Goal: Information Seeking & Learning: Learn about a topic

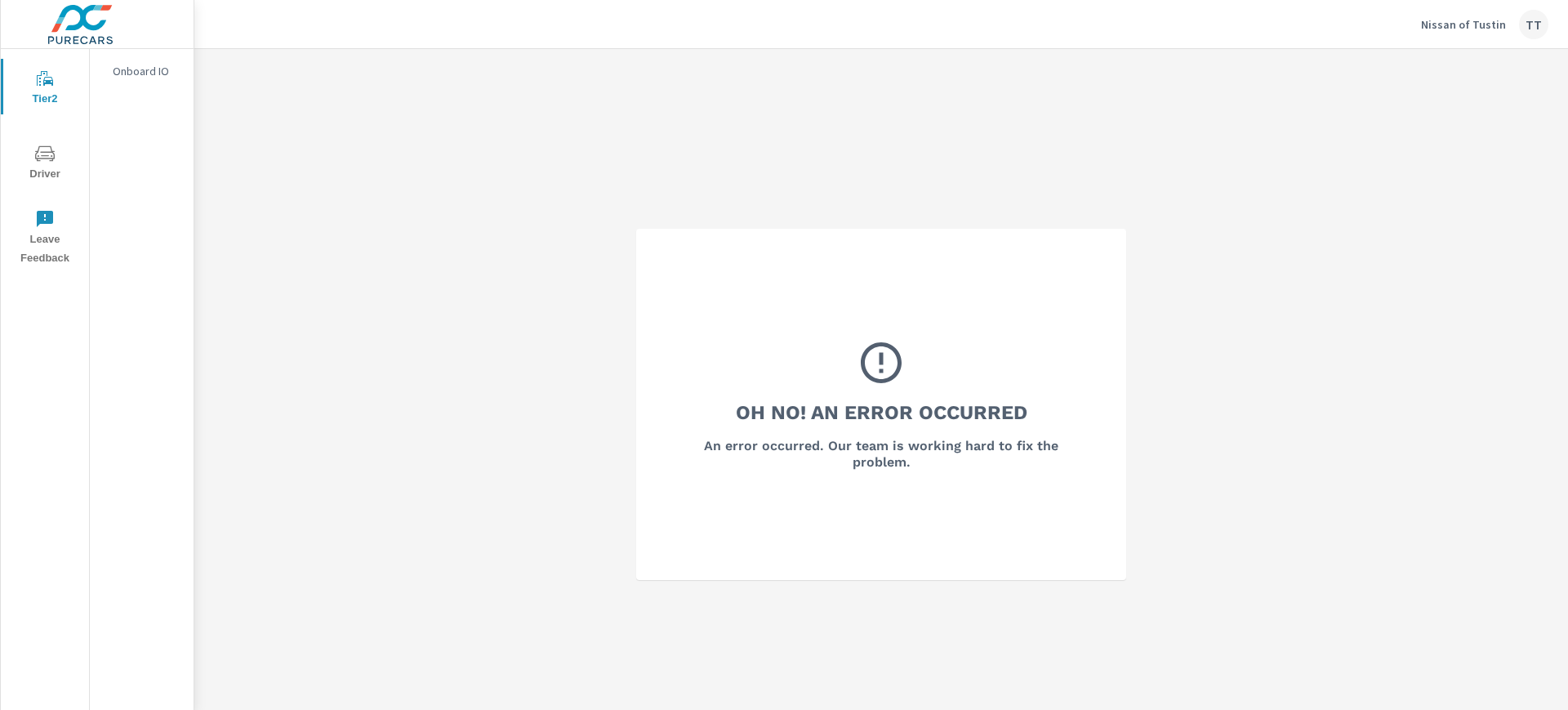
click at [1532, 30] on div "TT" at bounding box center [1533, 24] width 30 height 30
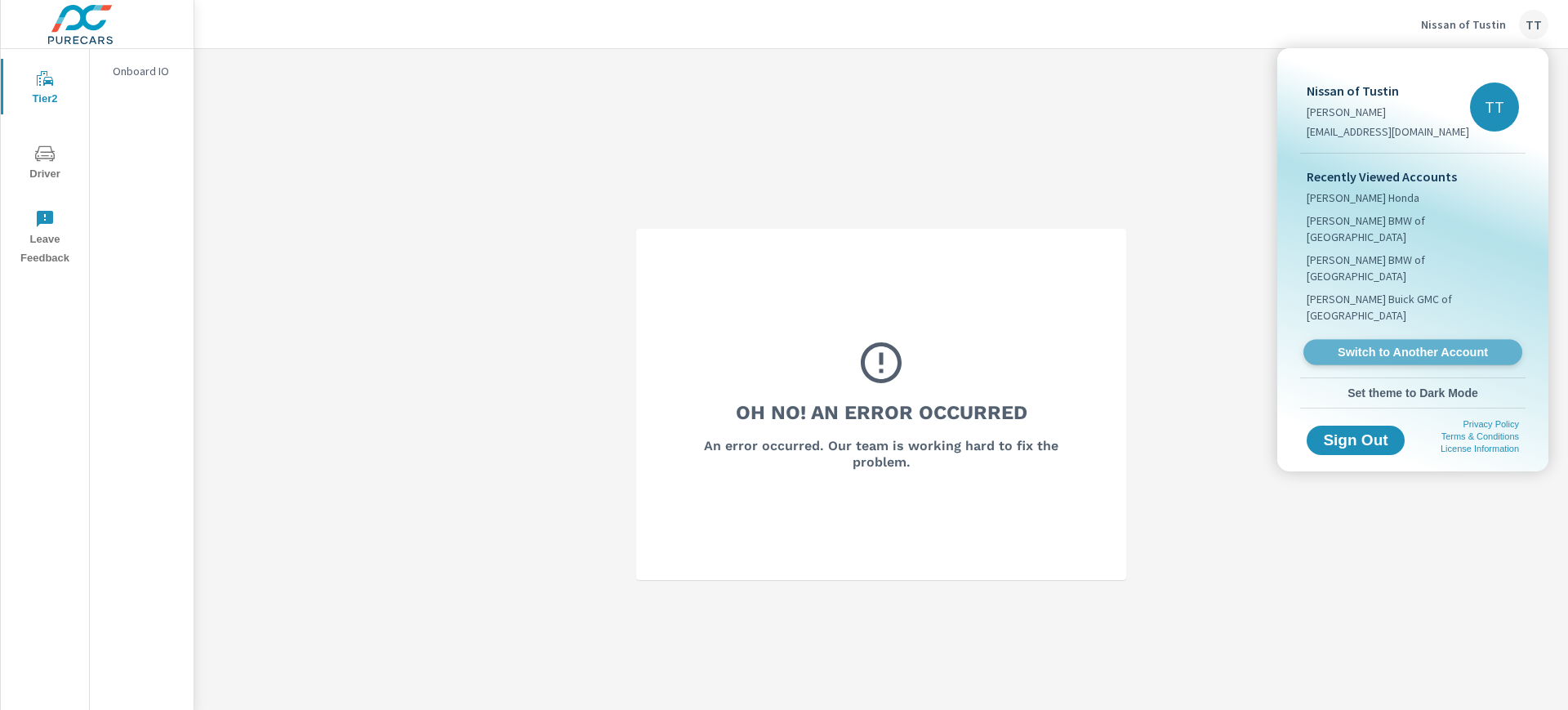
click at [1387, 340] on link "Switch to Another Account" at bounding box center [1412, 352] width 219 height 25
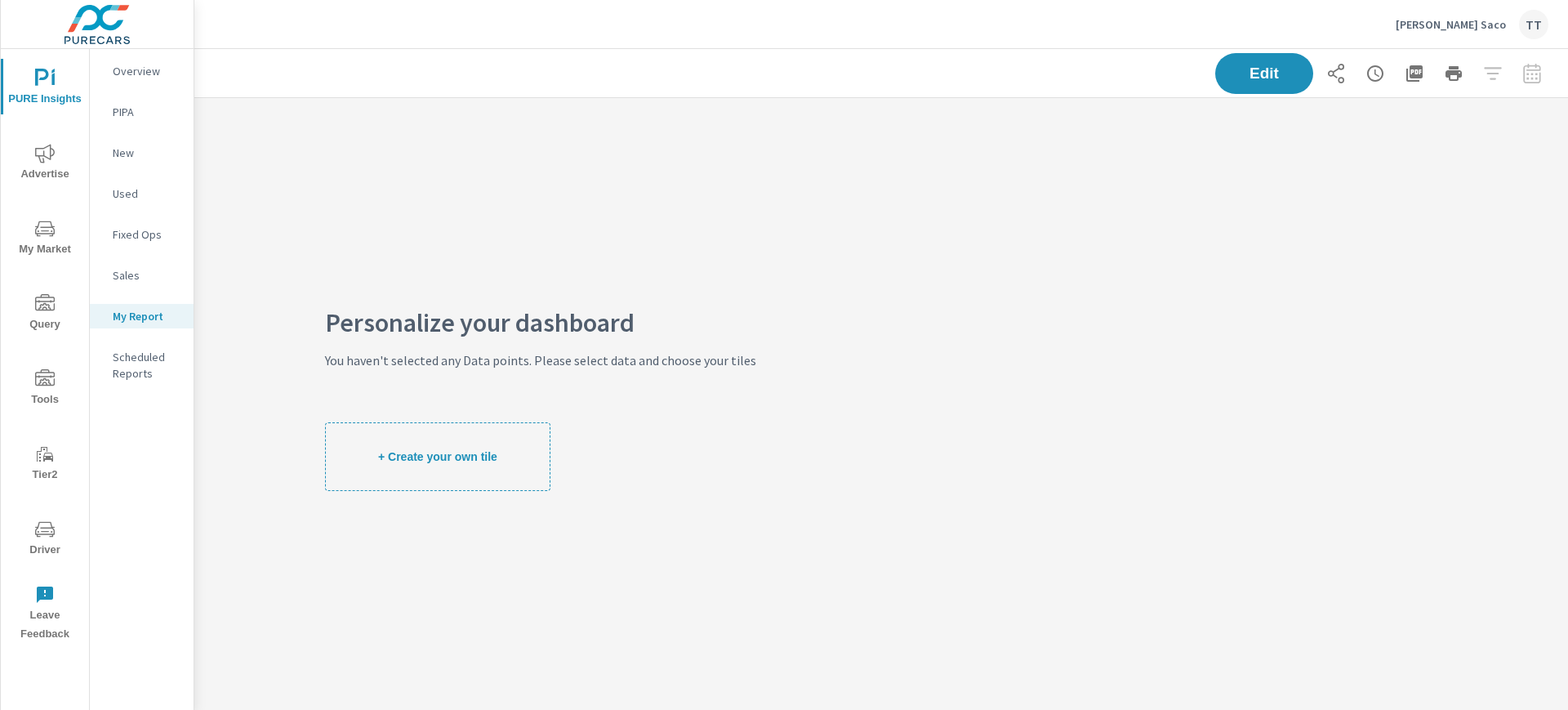
click at [48, 164] on span "Advertise" at bounding box center [44, 164] width 78 height 40
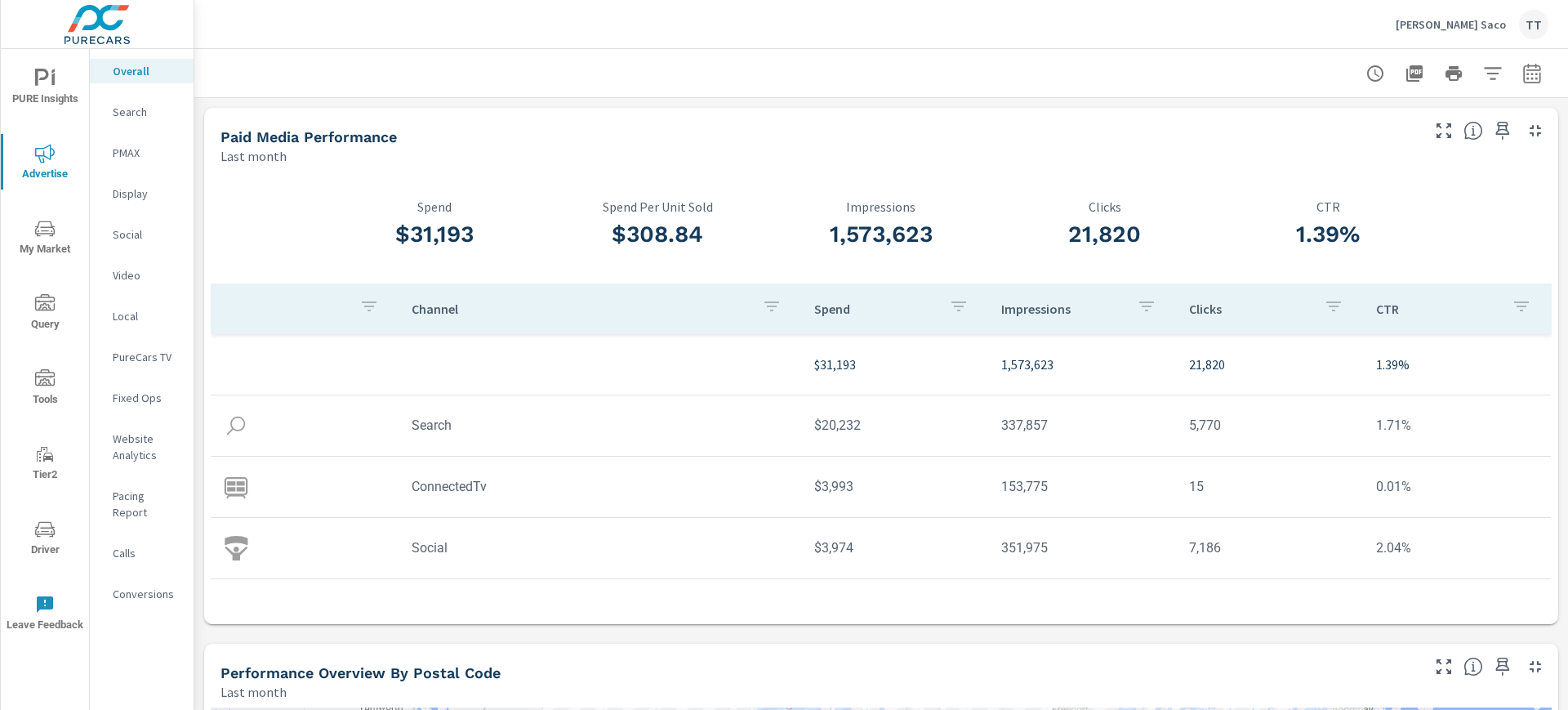
click at [170, 117] on p "Search" at bounding box center [146, 112] width 68 height 16
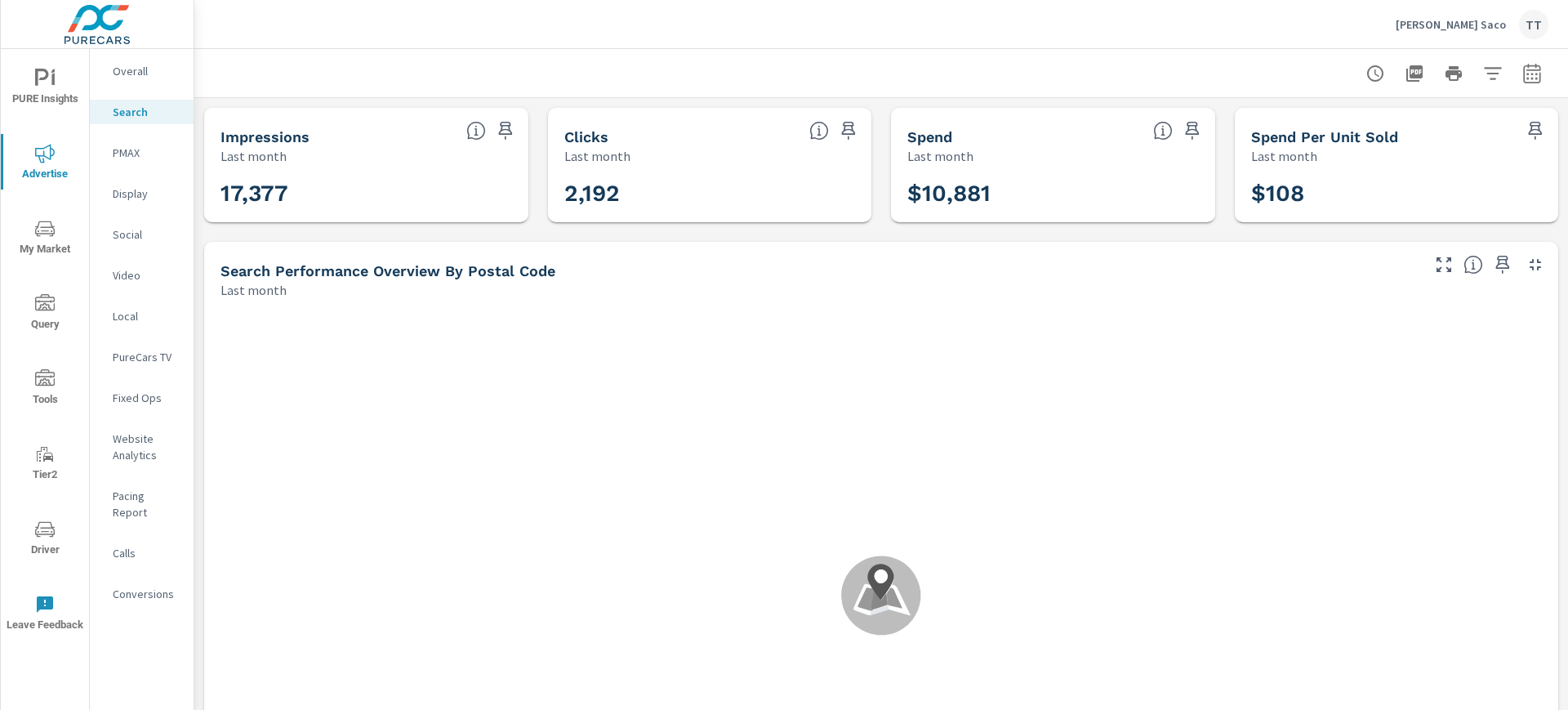
scroll to position [7, 0]
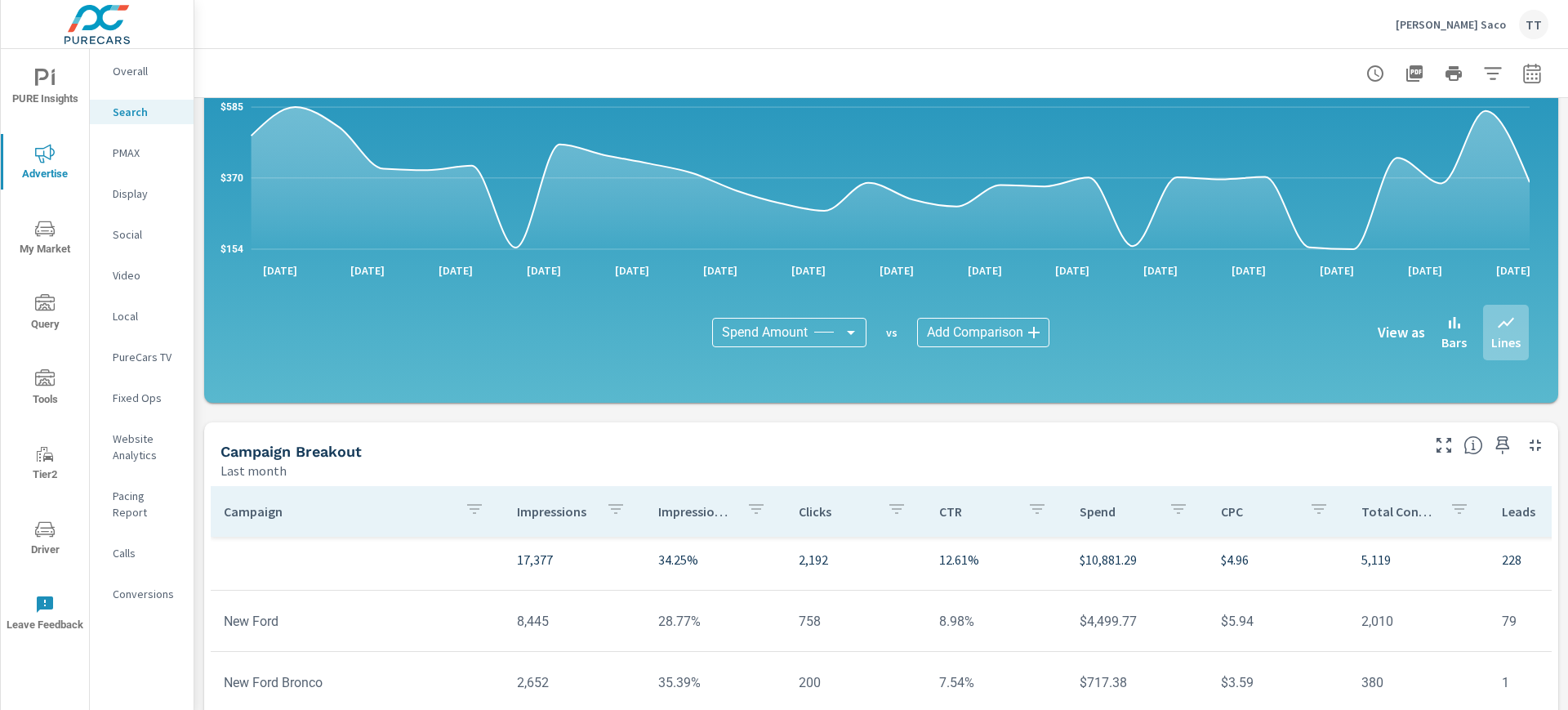
scroll to position [70, 0]
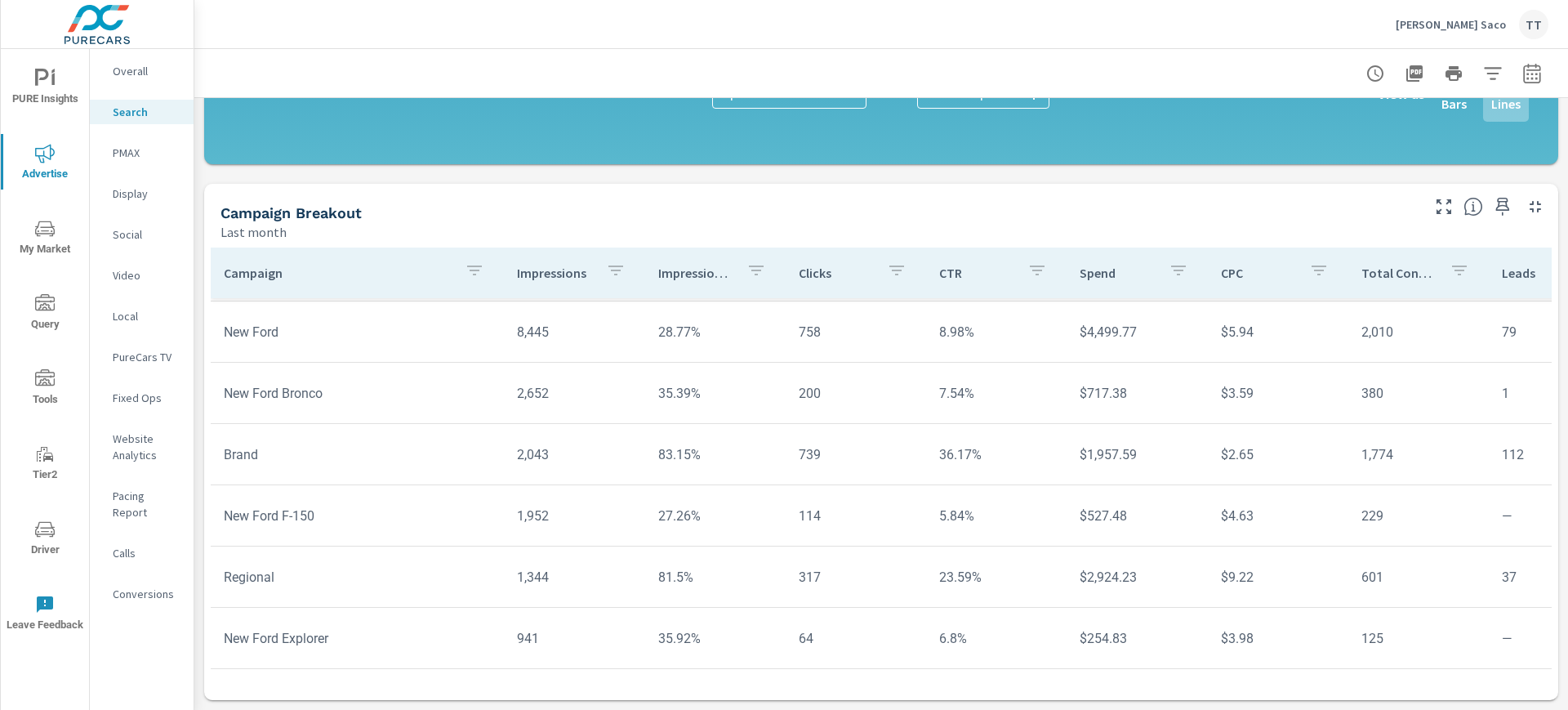
drag, startPoint x: 125, startPoint y: 159, endPoint x: 130, endPoint y: 185, distance: 26.5
click at [127, 167] on nav "Overall Search PMAX Display Social Video Local PureCars TV Fixed Ops Website An…" at bounding box center [141, 339] width 104 height 580
click at [131, 190] on p "Display" at bounding box center [146, 194] width 68 height 16
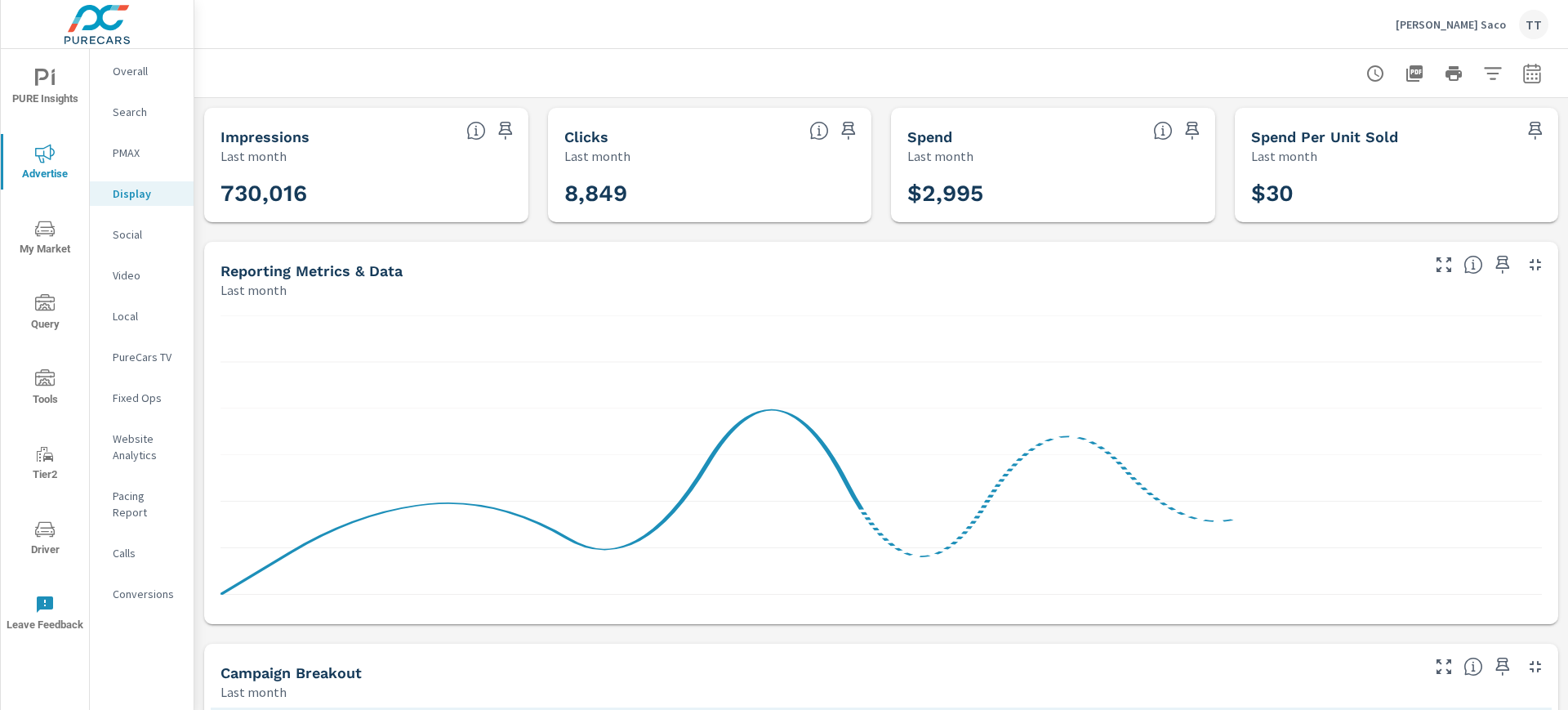
scroll to position [460, 0]
